Goal: Check status: Check status

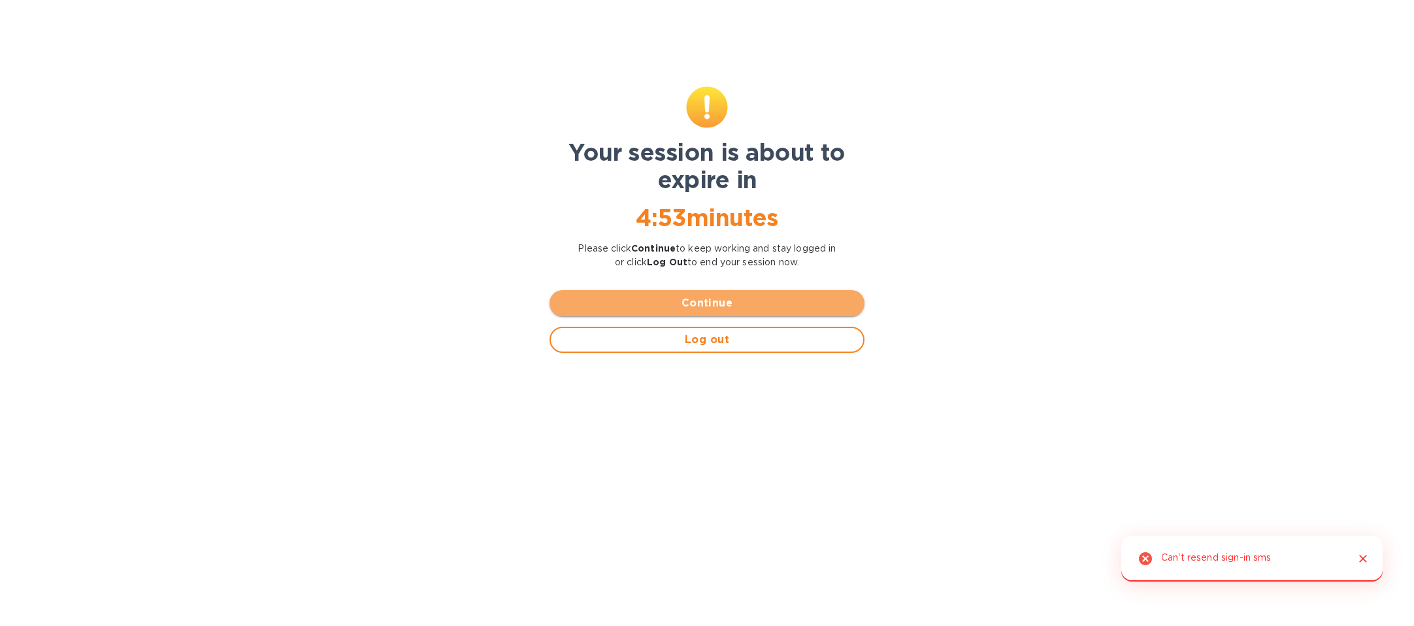
click at [652, 304] on span "Continue" at bounding box center [707, 303] width 294 height 16
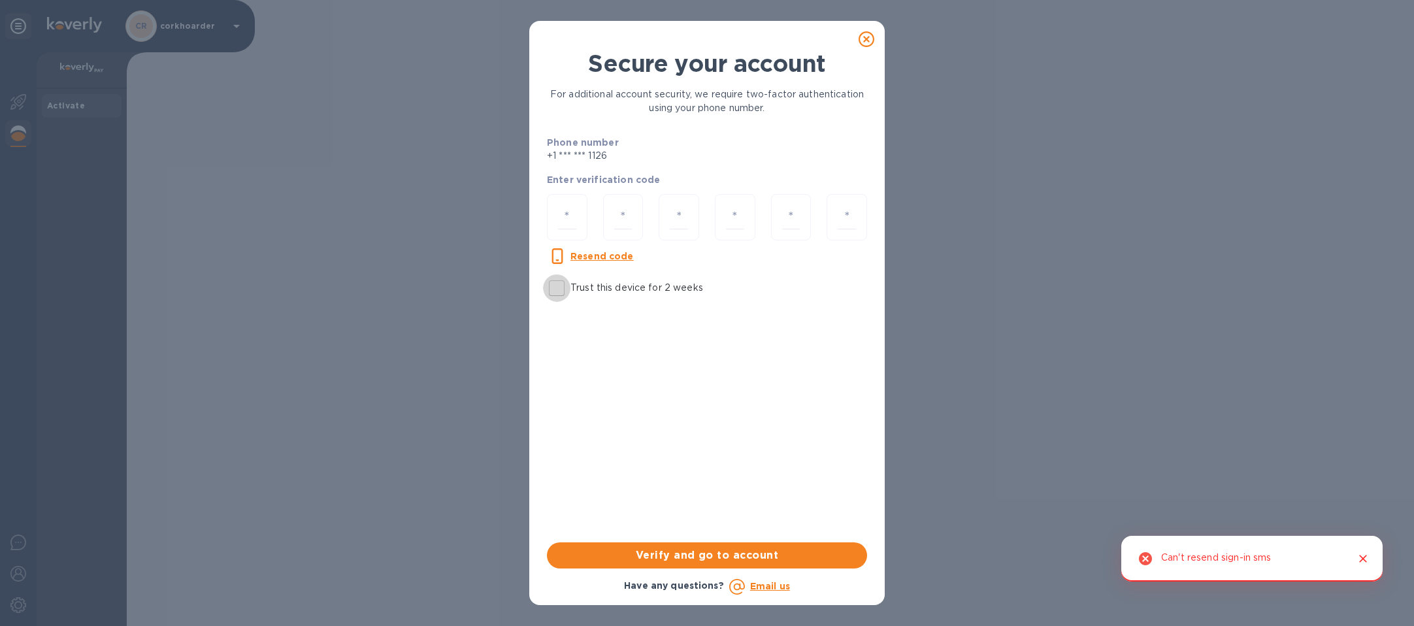
click at [565, 297] on input "Trust this device for 2 weeks" at bounding box center [556, 287] width 27 height 27
checkbox input "true"
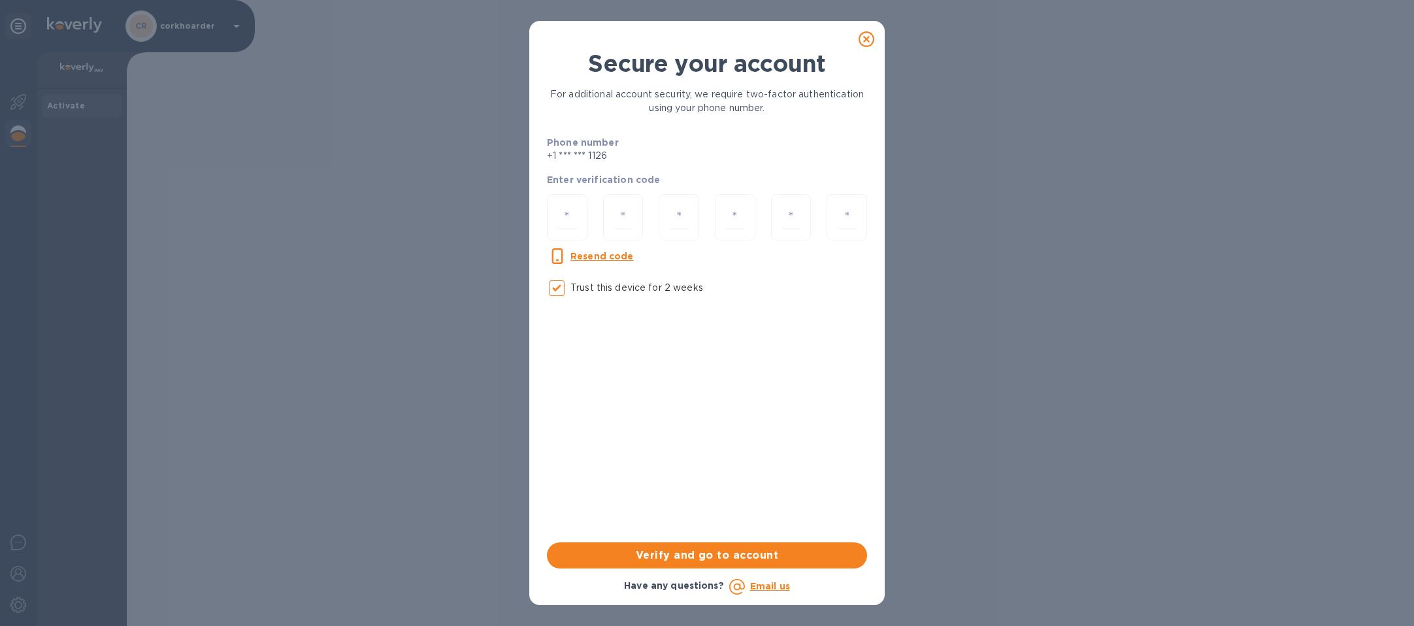
click at [867, 34] on icon at bounding box center [867, 39] width 16 height 16
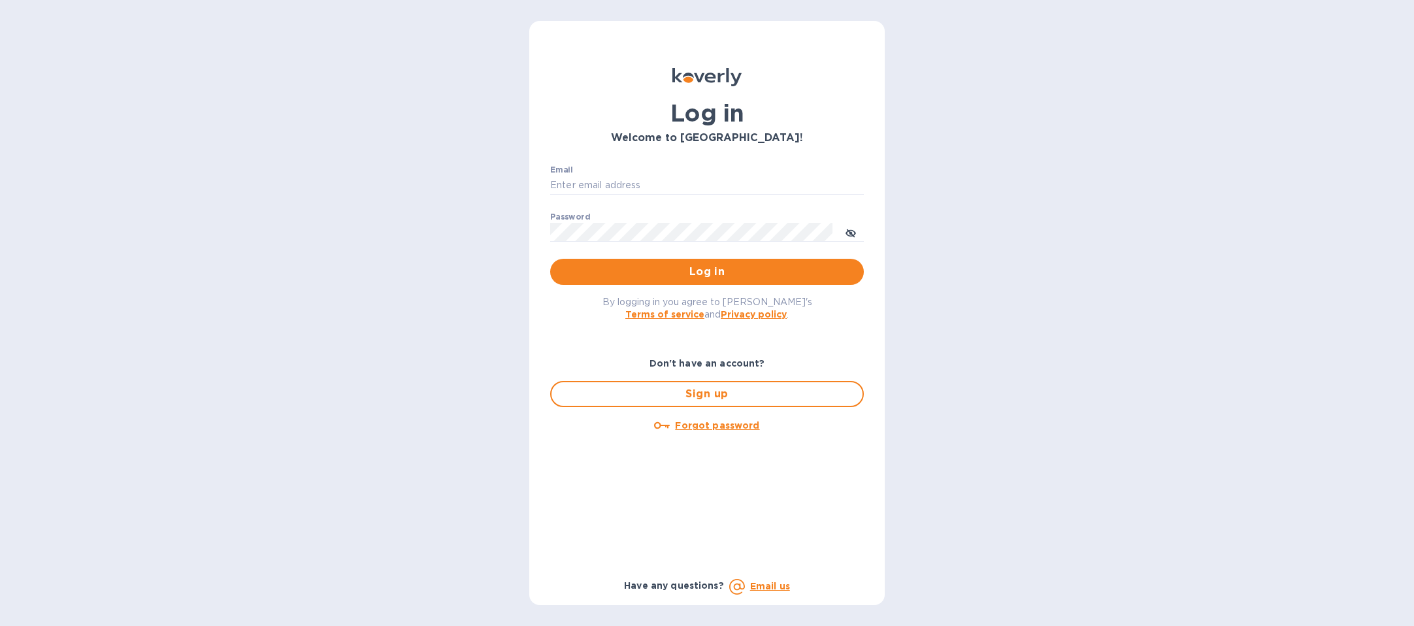
type input "b@[DOMAIN_NAME]"
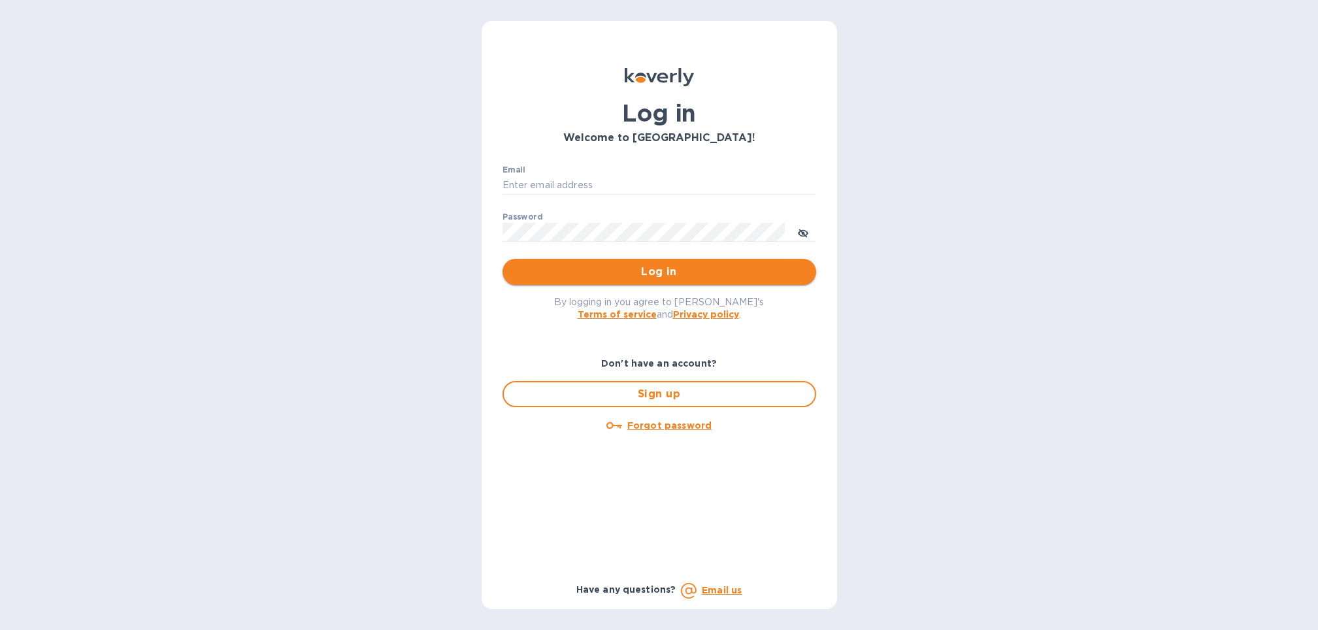
type input "b@[DOMAIN_NAME]"
click at [741, 271] on span "Log in" at bounding box center [659, 272] width 293 height 16
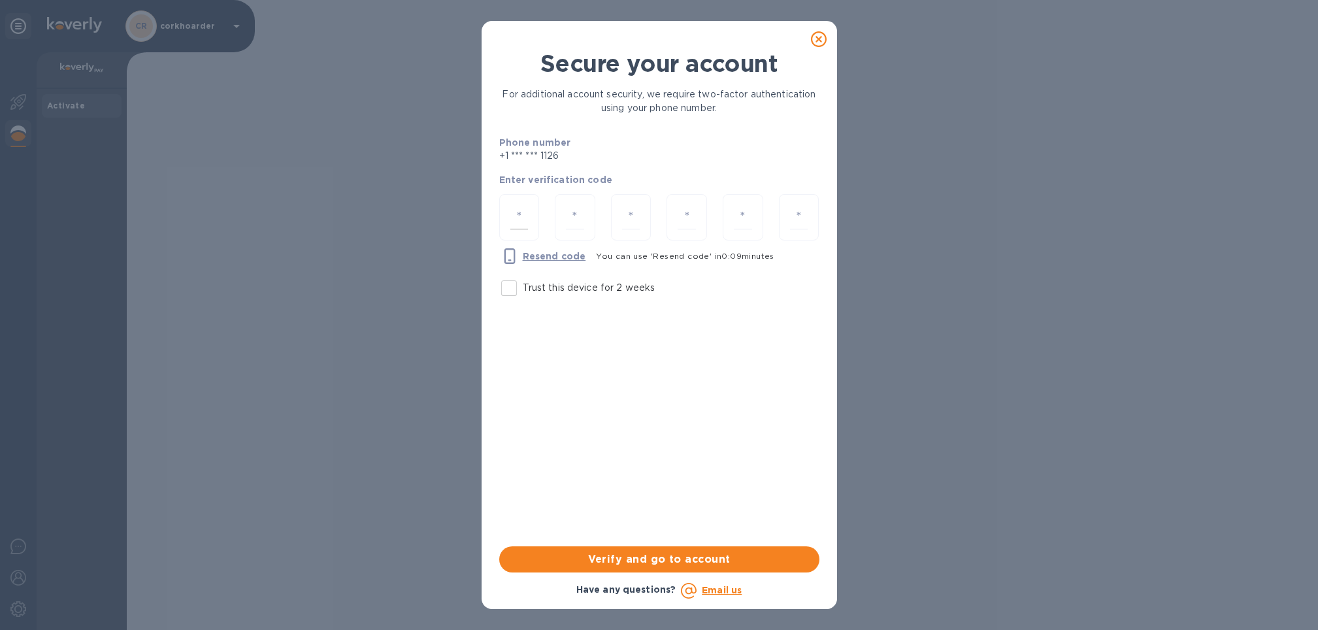
click at [520, 221] on input "number" at bounding box center [519, 217] width 18 height 24
drag, startPoint x: 506, startPoint y: 292, endPoint x: 512, endPoint y: 259, distance: 33.8
click at [506, 292] on input "Trust this device for 2 weeks" at bounding box center [508, 287] width 27 height 27
checkbox input "true"
click at [518, 219] on input "number" at bounding box center [519, 217] width 18 height 24
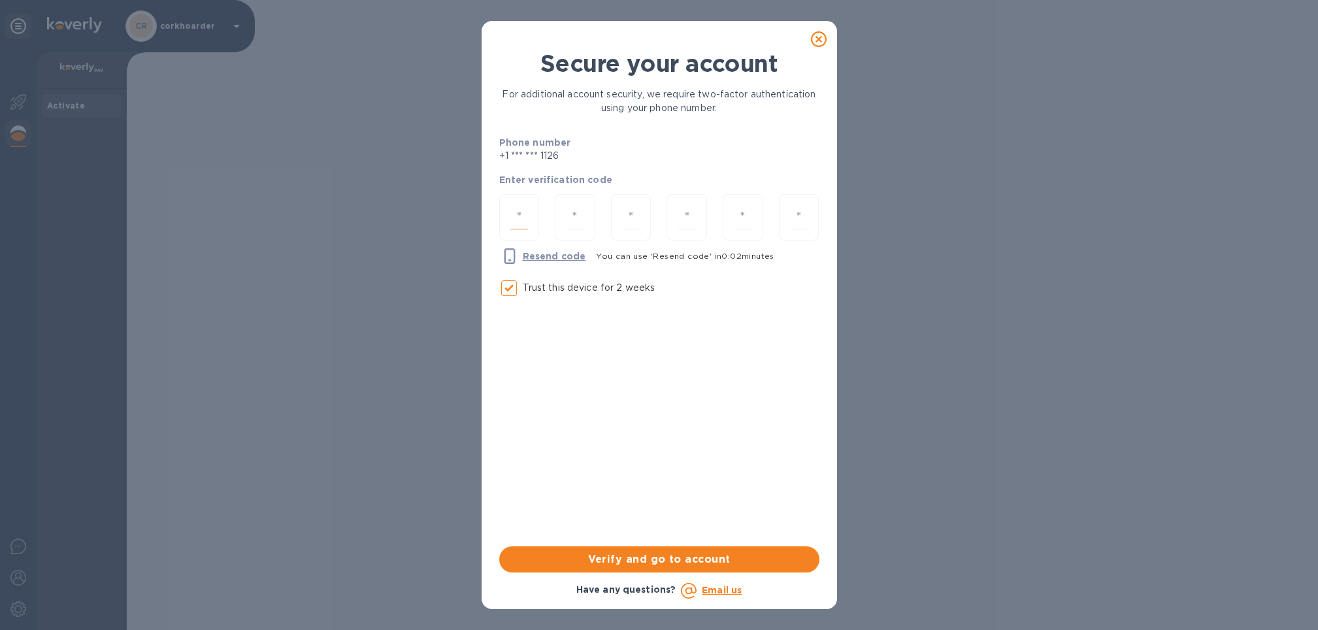
type input "2"
type input "1"
type input "6"
type input "8"
type input "1"
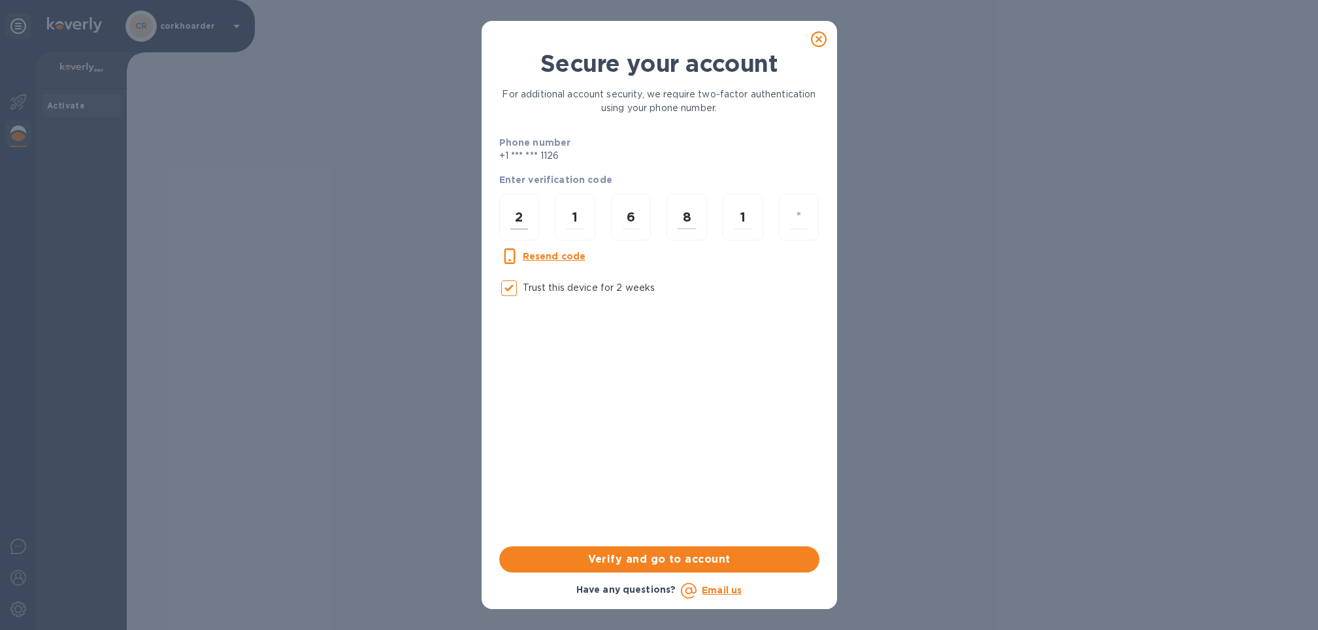
type input "9"
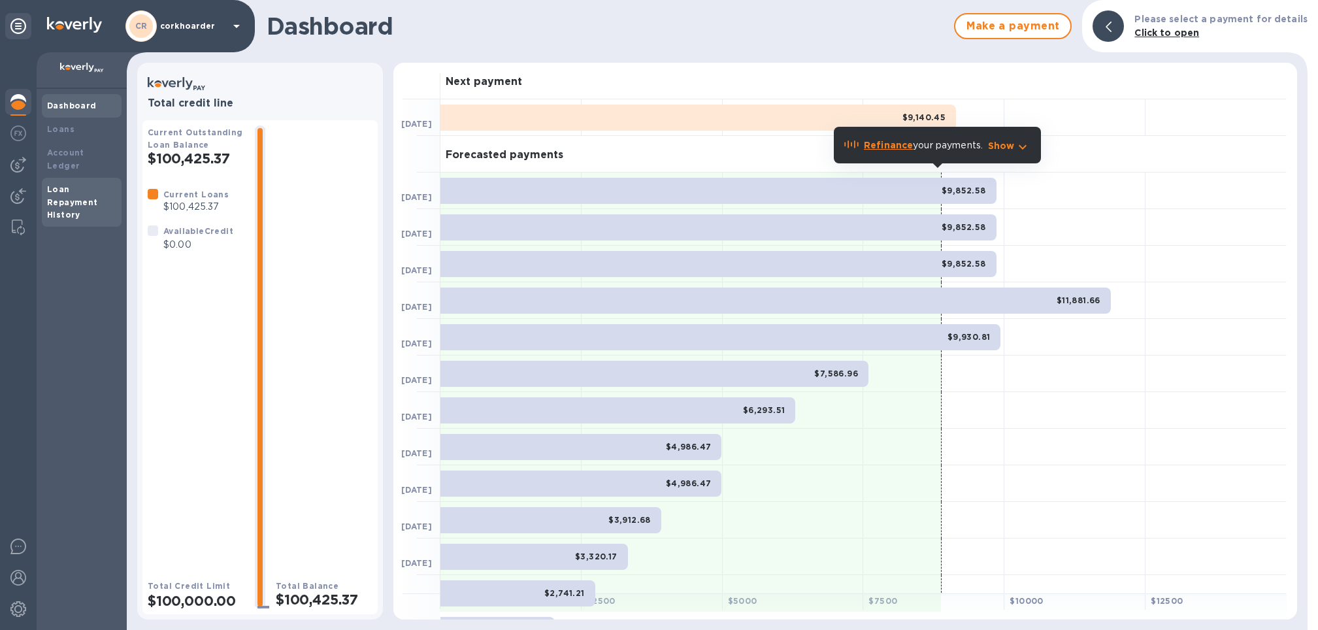
click at [48, 184] on b "Loan Repayment History" at bounding box center [72, 202] width 51 height 36
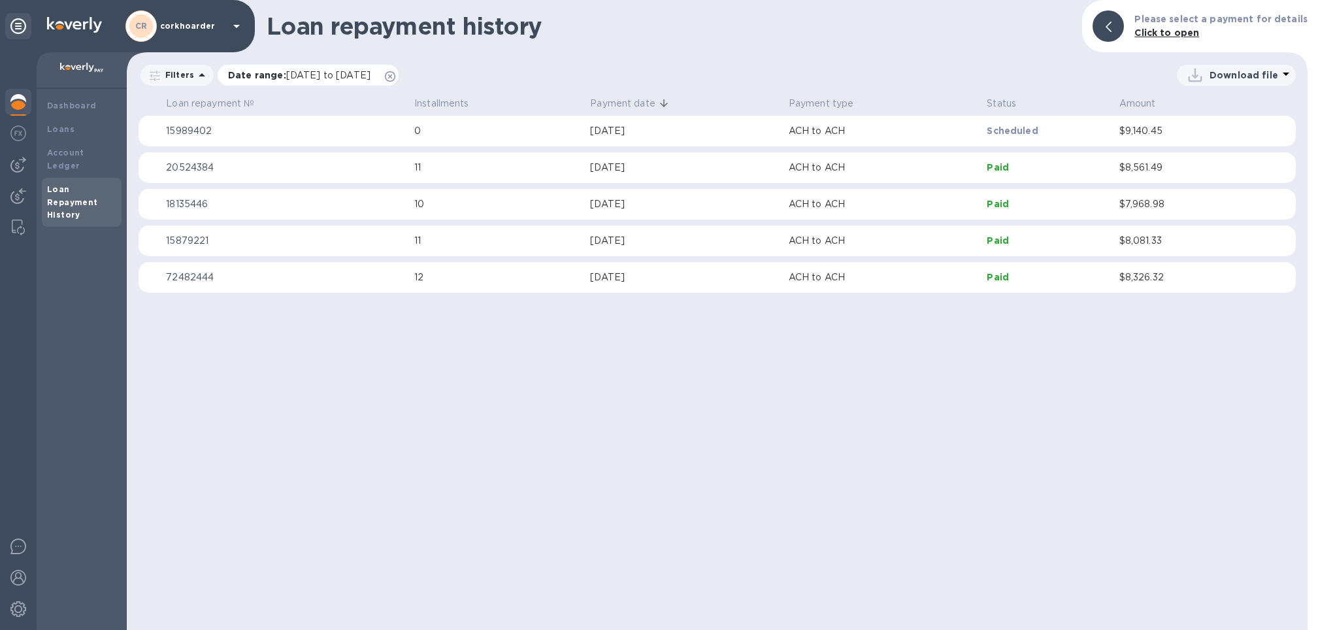
click at [395, 79] on icon at bounding box center [390, 76] width 10 height 10
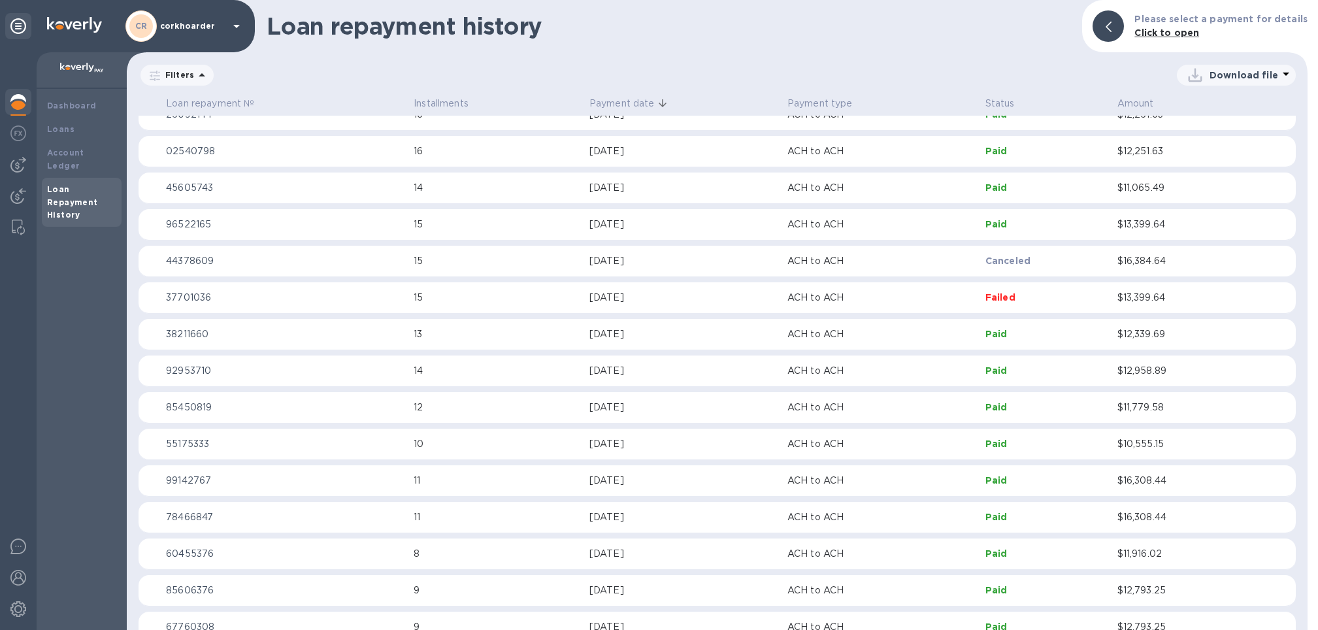
scroll to position [574, 0]
